Goal: Information Seeking & Learning: Learn about a topic

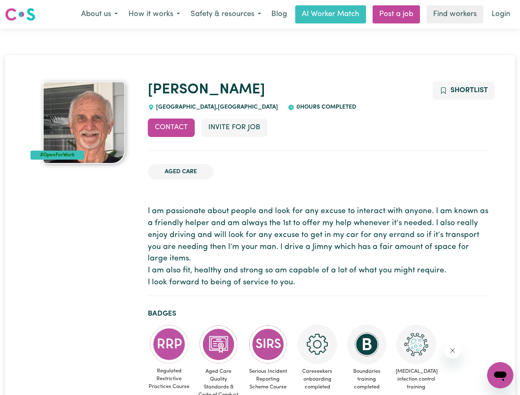
click at [99, 14] on button "About us" at bounding box center [99, 14] width 47 height 17
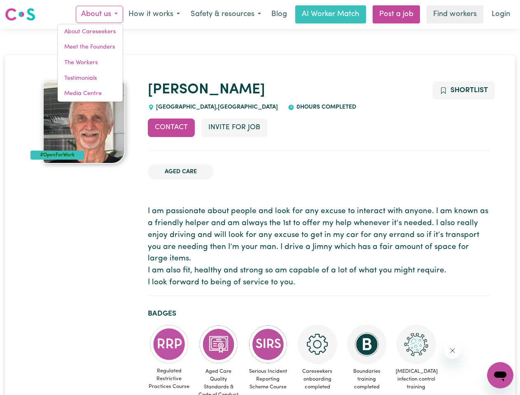
click at [153, 14] on button "How it works" at bounding box center [154, 14] width 62 height 17
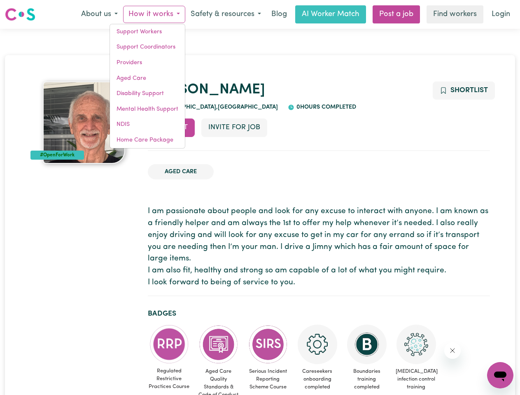
click at [225, 14] on button "Safety & resources" at bounding box center [225, 14] width 81 height 17
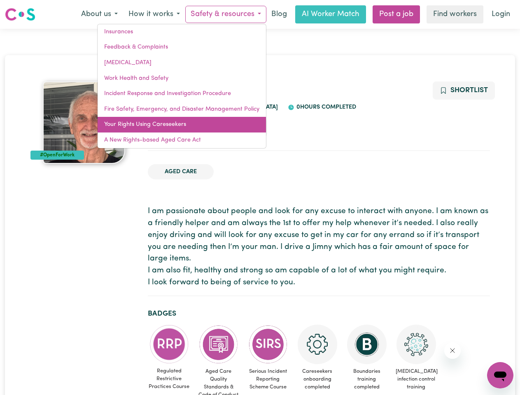
click at [171, 128] on link "Your Rights Using Careseekers" at bounding box center [182, 125] width 168 height 16
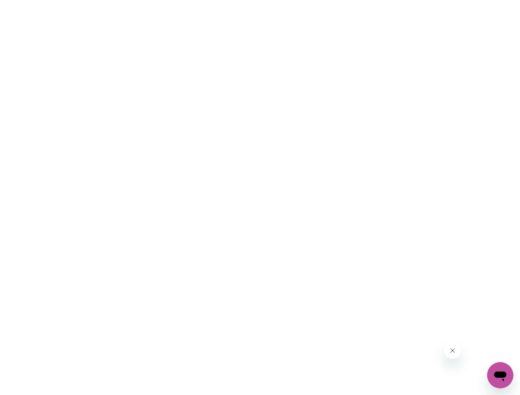
click at [463, 0] on html at bounding box center [260, 0] width 520 height 0
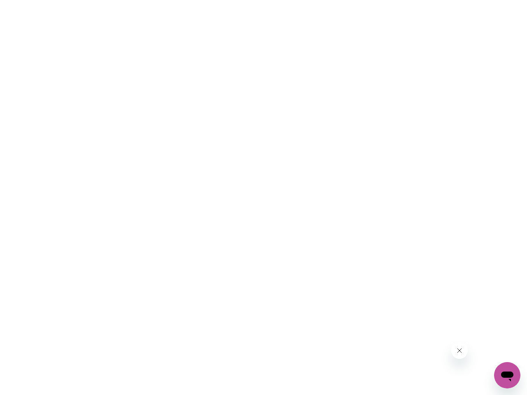
click at [169, 0] on html at bounding box center [263, 0] width 527 height 0
click at [219, 0] on html at bounding box center [263, 0] width 527 height 0
